Goal: Check status

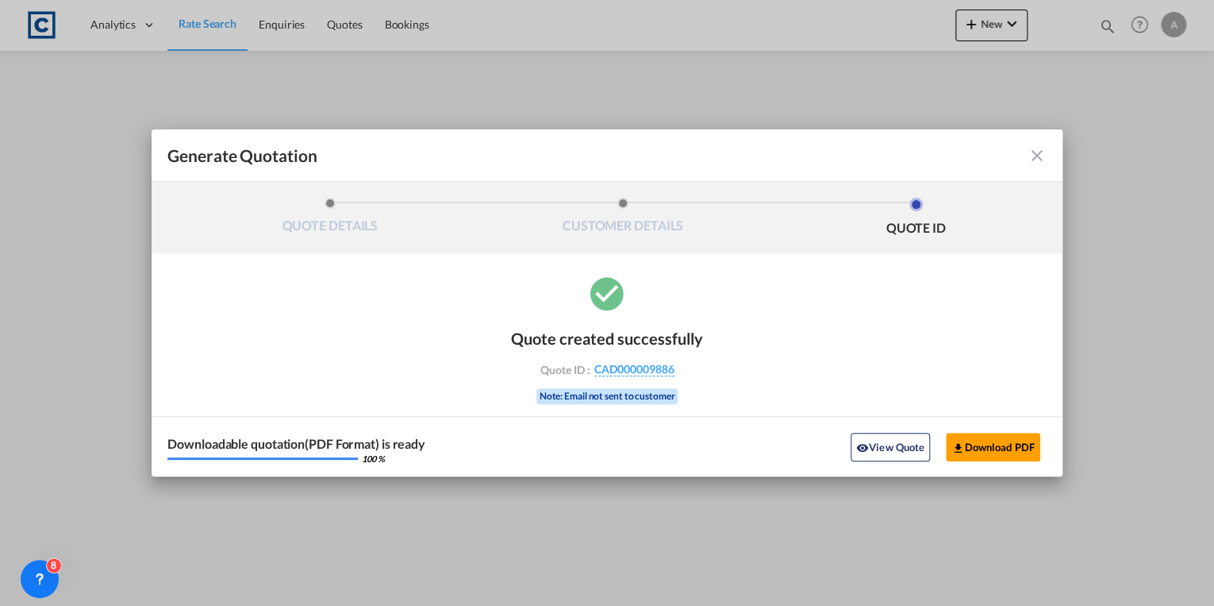
click at [357, 24] on div "Generate Quotation QUOTE DETAILS CUSTOMER DETAILS QUOTE ID Start Date [DATE] Ex…" at bounding box center [607, 303] width 1214 height 606
click at [1045, 149] on md-icon "icon-close fg-AAA8AD cursor m-0" at bounding box center [1037, 155] width 19 height 19
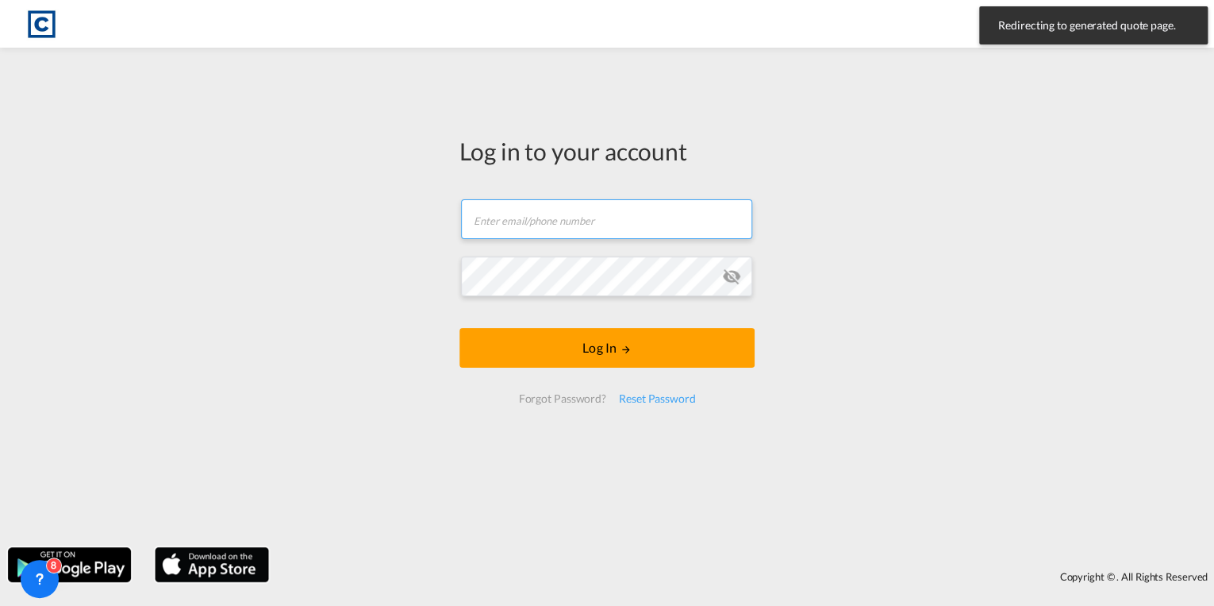
type input "[PERSON_NAME][EMAIL_ADDRESS][PERSON_NAME][DOMAIN_NAME]"
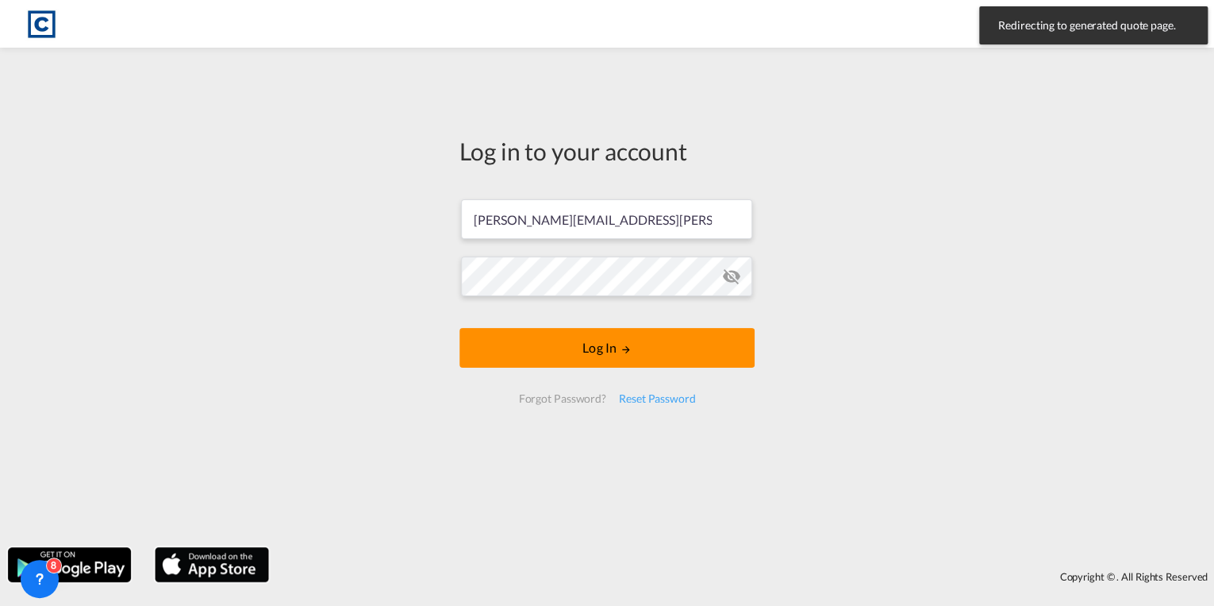
click at [621, 344] on md-icon "LOGIN" at bounding box center [626, 349] width 11 height 11
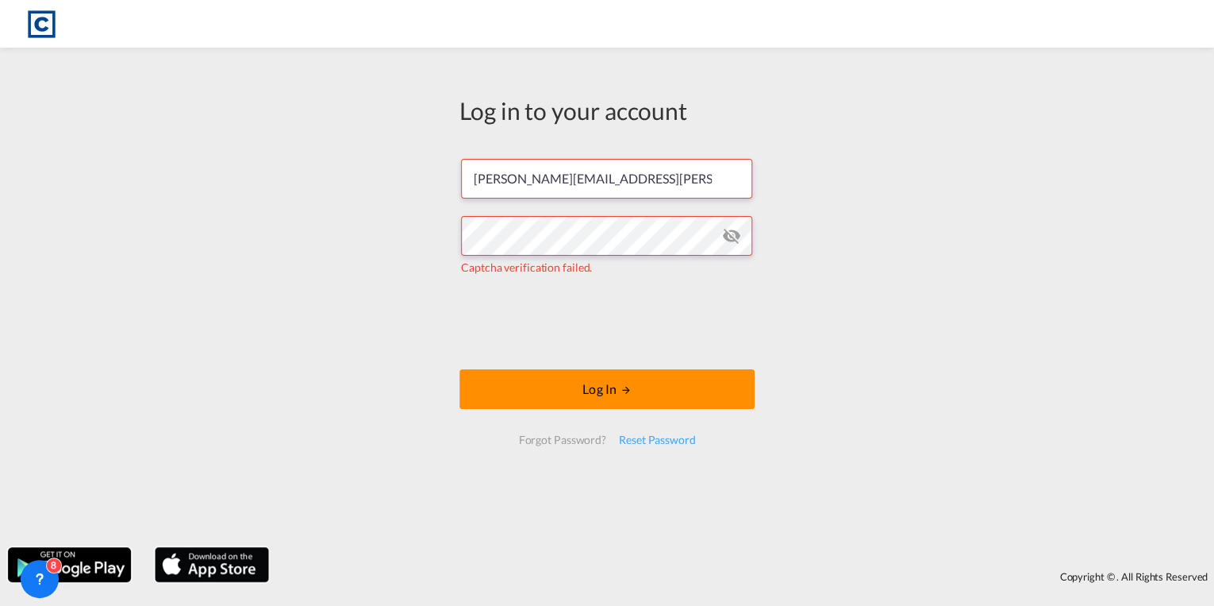
click at [618, 393] on button "Log In" at bounding box center [607, 389] width 295 height 40
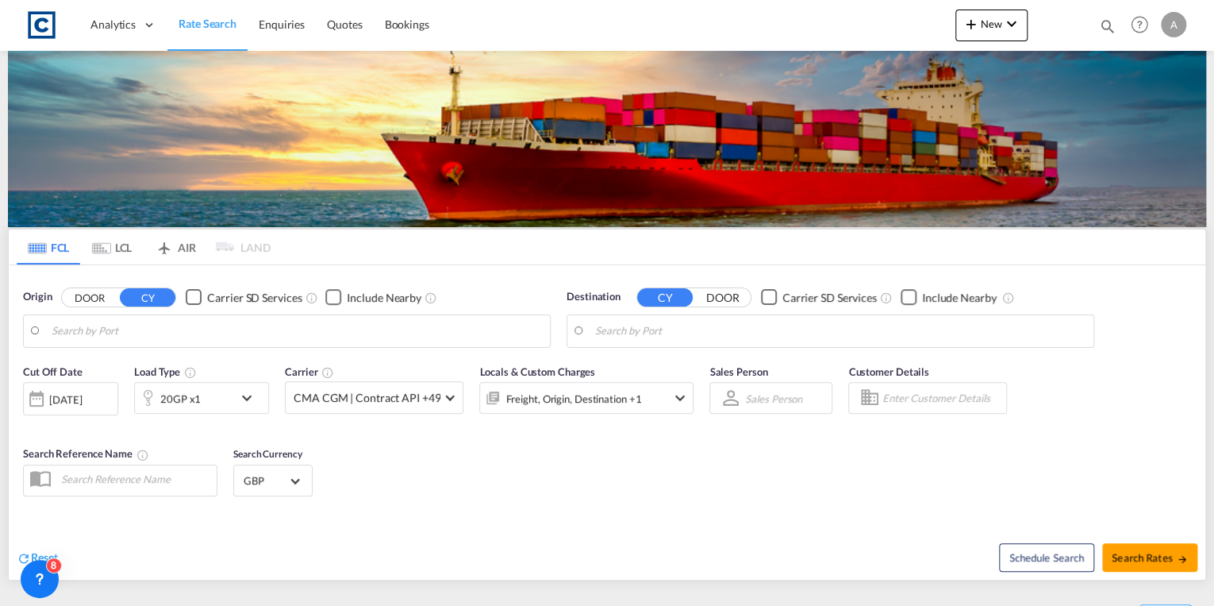
type input "Felixstowe, GBFXT"
type input "[GEOGRAPHIC_DATA], AUSYD"
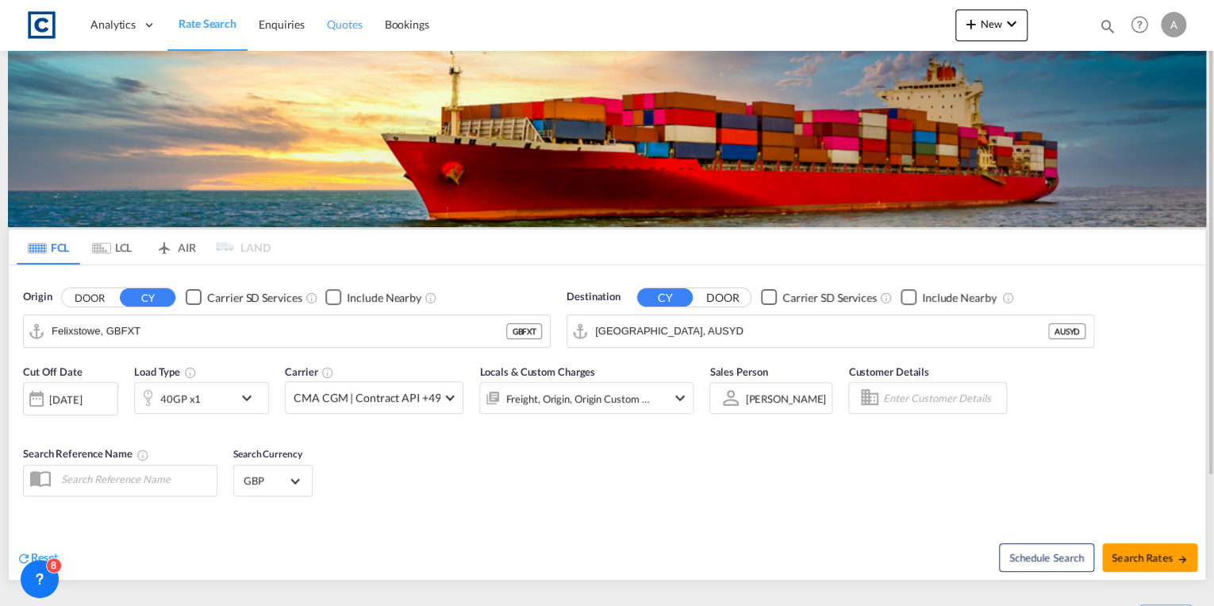
click at [348, 29] on span "Quotes" at bounding box center [344, 23] width 35 height 13
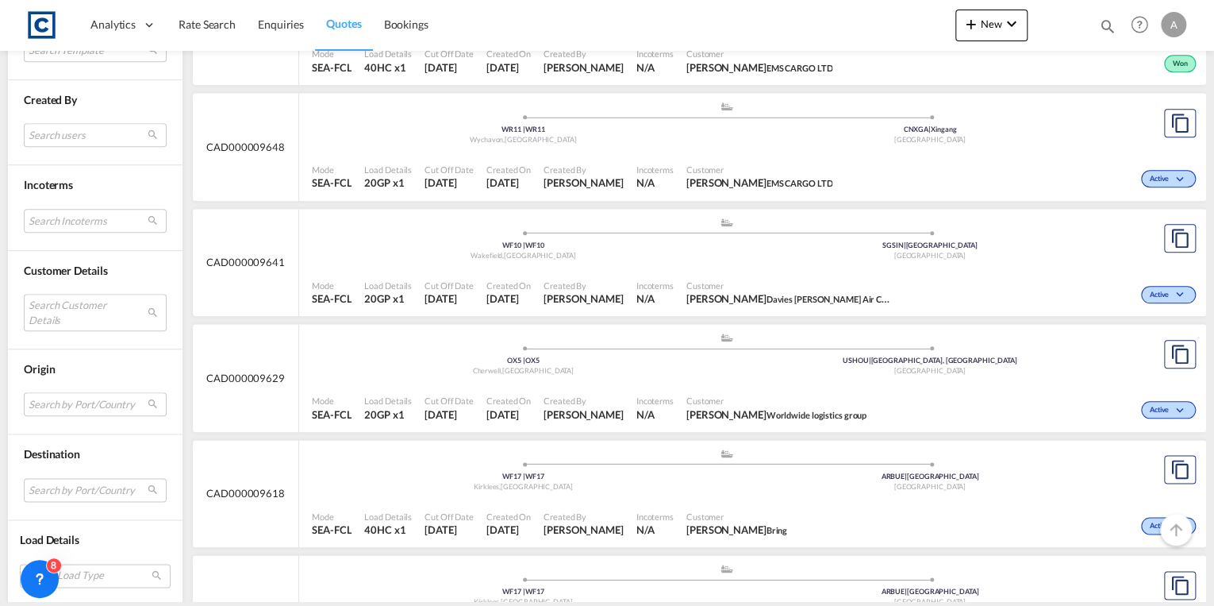
scroll to position [635, 0]
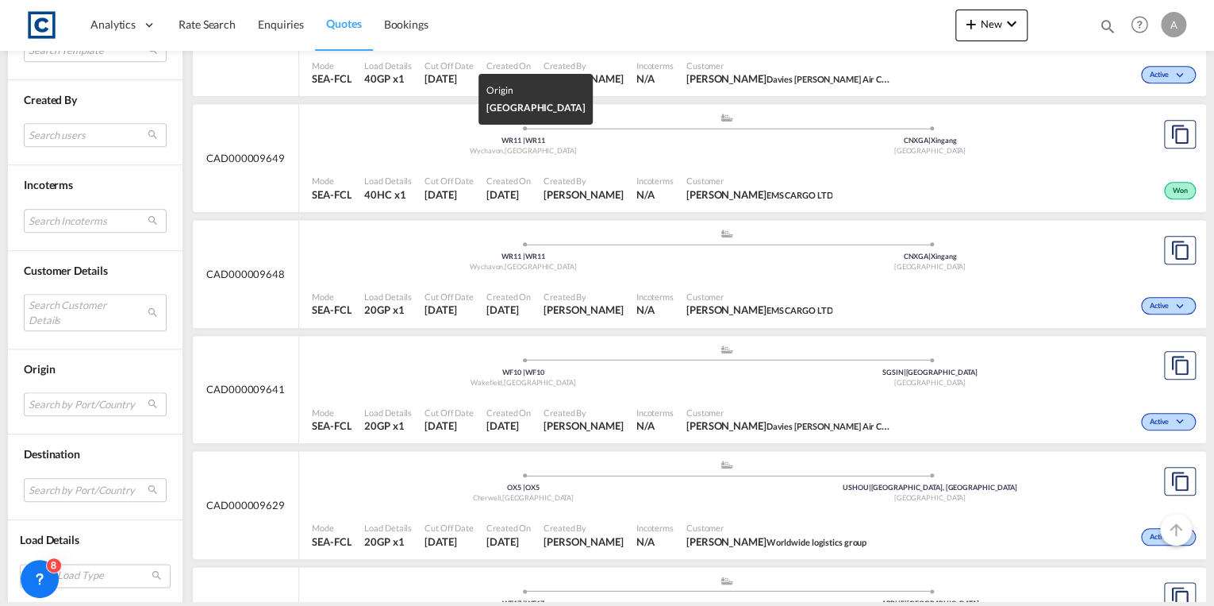
click at [411, 149] on div "Wychavon , [GEOGRAPHIC_DATA]" at bounding box center [523, 151] width 407 height 10
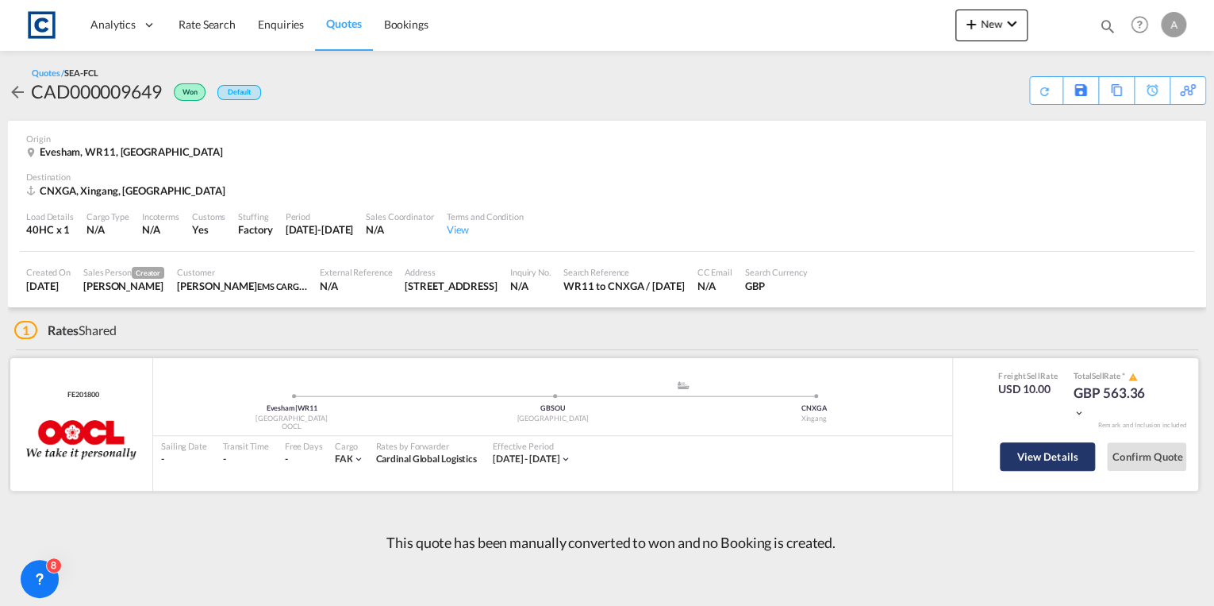
click at [1055, 470] on button "View Details" at bounding box center [1047, 456] width 95 height 29
